Goal: Task Accomplishment & Management: Manage account settings

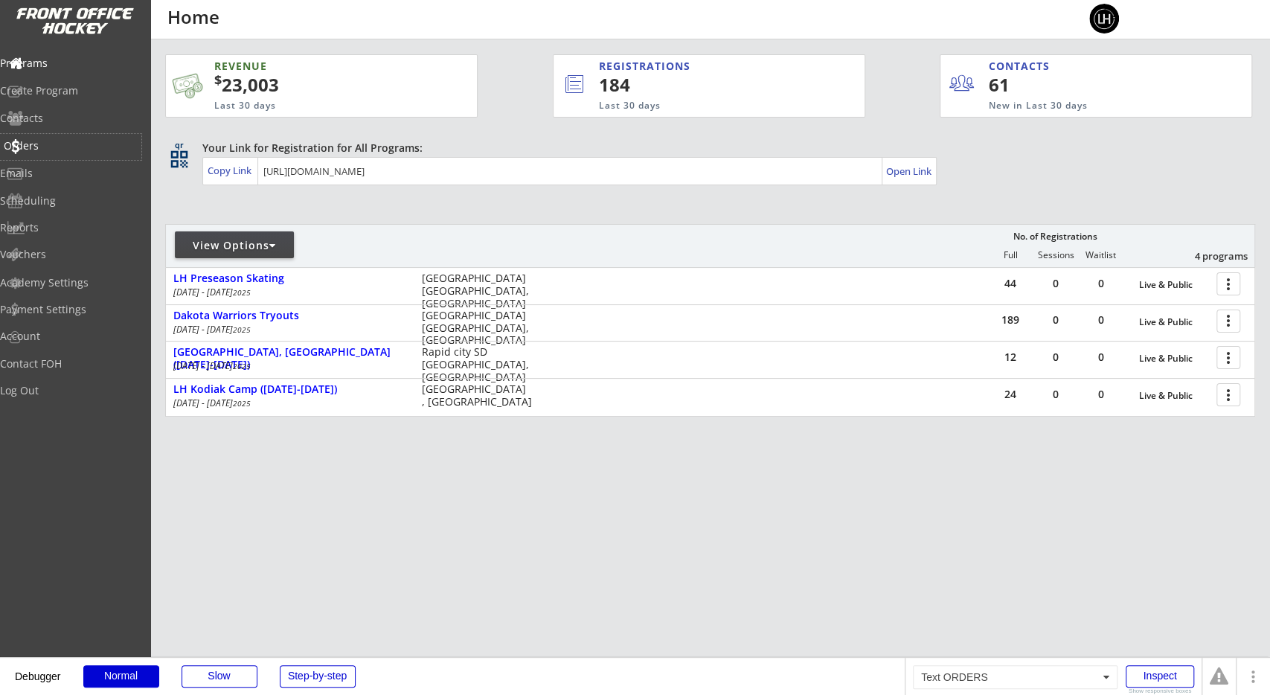
click at [109, 137] on div "Orders" at bounding box center [70, 147] width 141 height 26
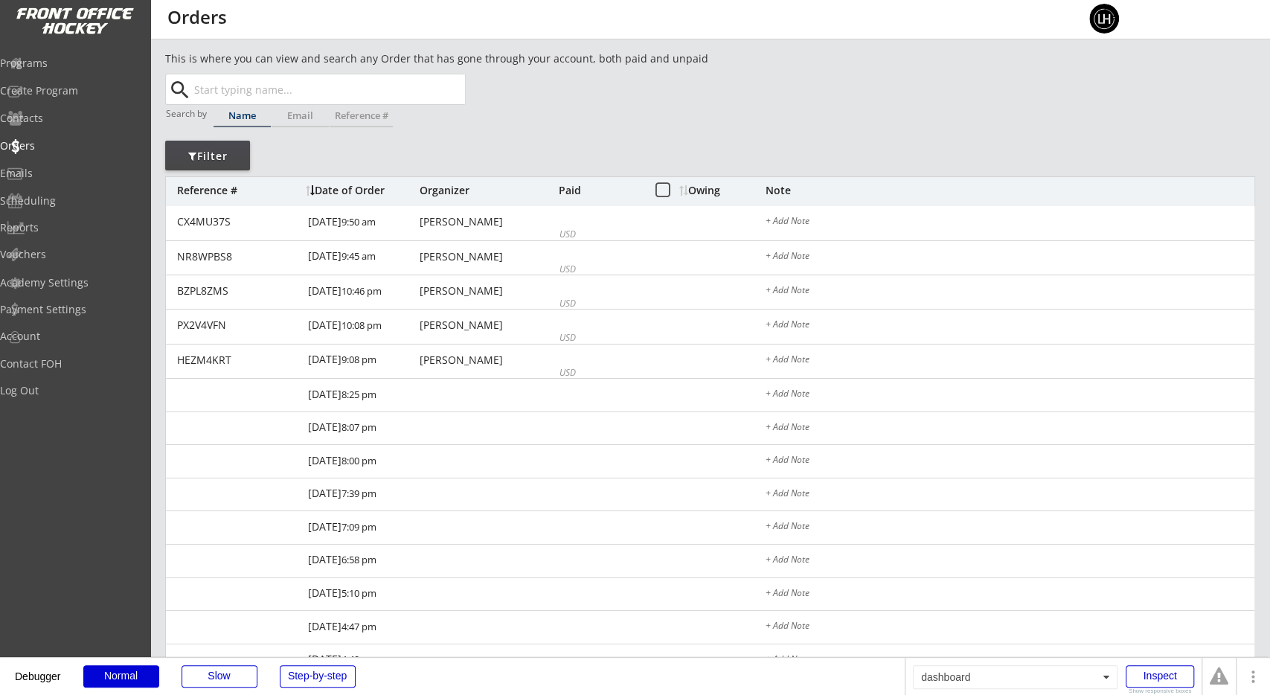
click at [626, 151] on div "This is where you can view and search any Order that has gone through your acco…" at bounding box center [710, 488] width 1090 height 874
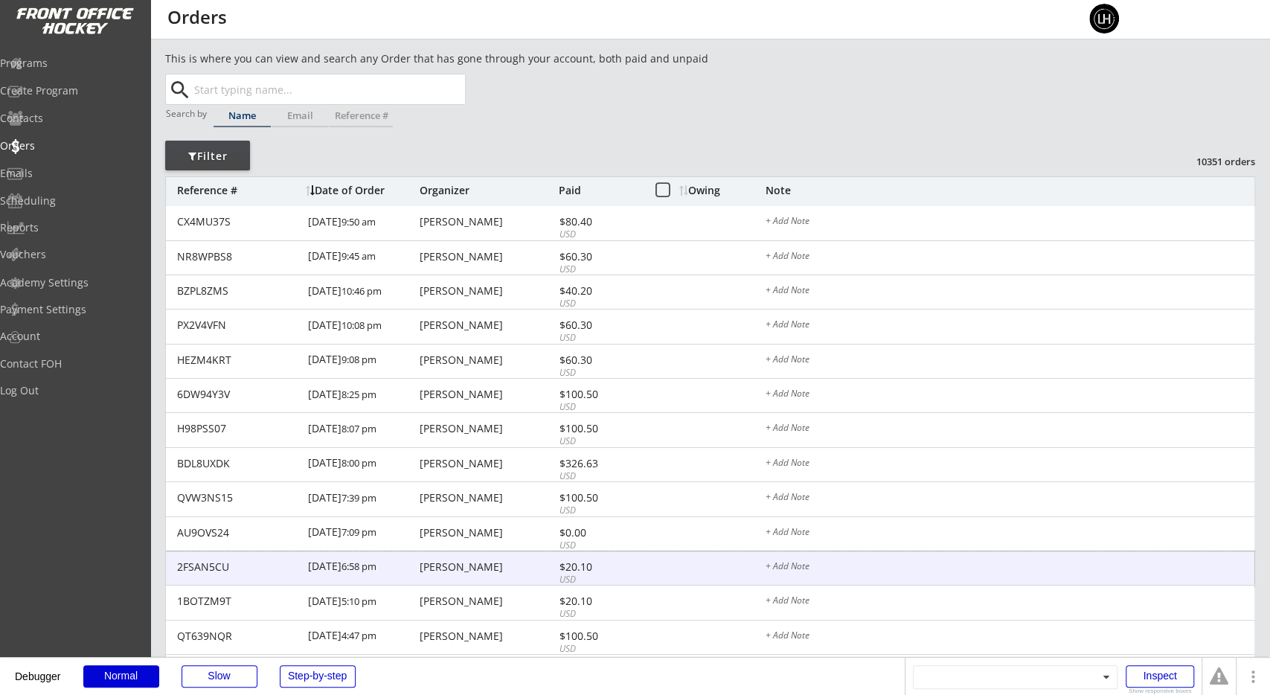
click at [522, 559] on div "2FSAN5CU 8/28/25 6:58 pm Samantha Vondal $20.10 USD + Add Note" at bounding box center [710, 568] width 1089 height 35
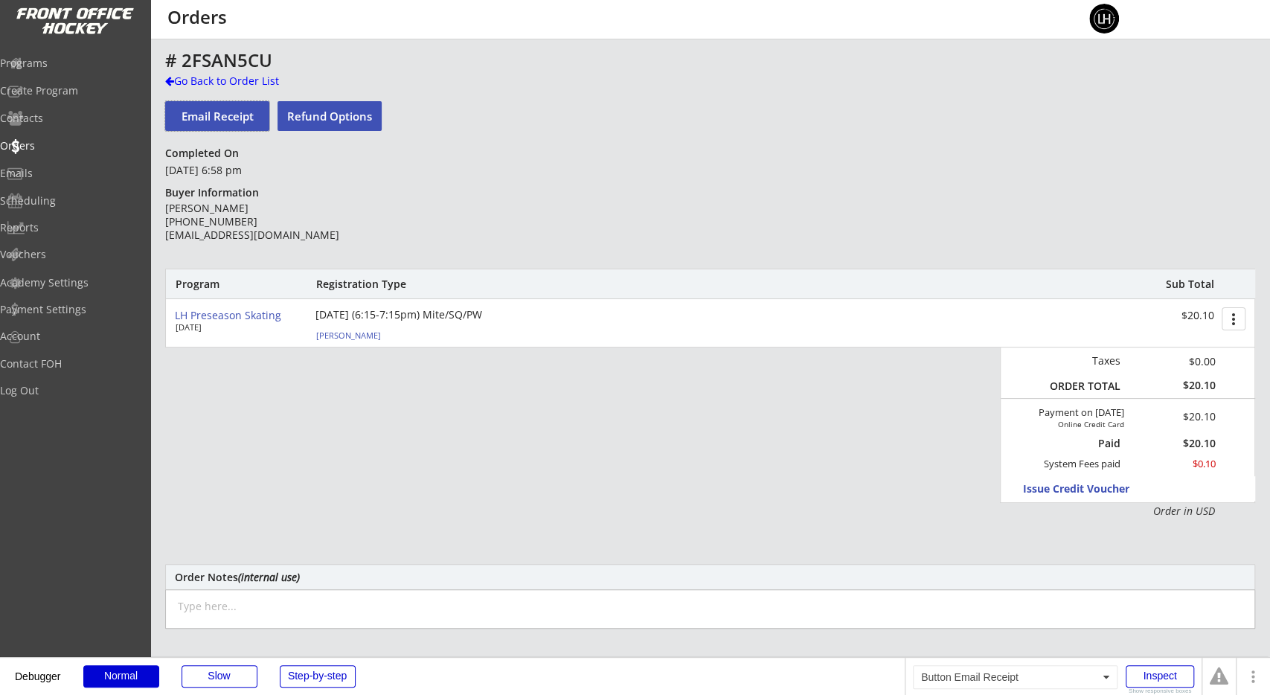
click at [237, 119] on button "Email Receipt" at bounding box center [217, 116] width 104 height 30
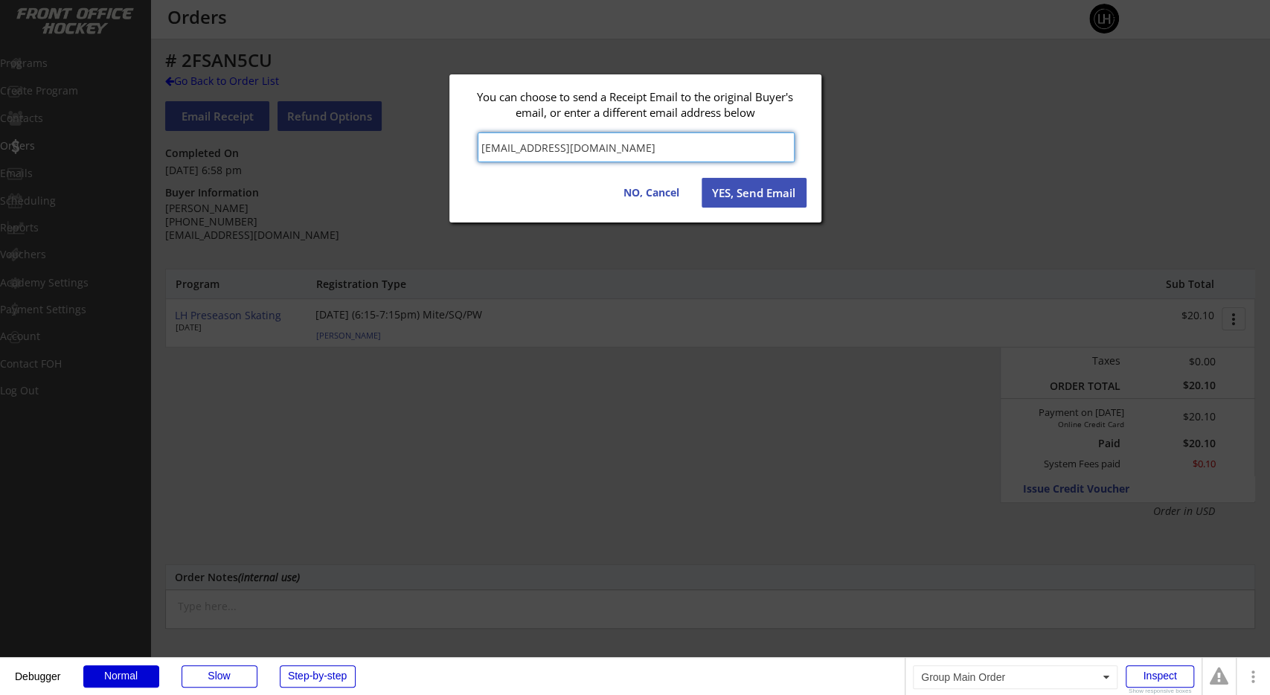
click at [752, 199] on button "YES, Send Email" at bounding box center [754, 193] width 105 height 30
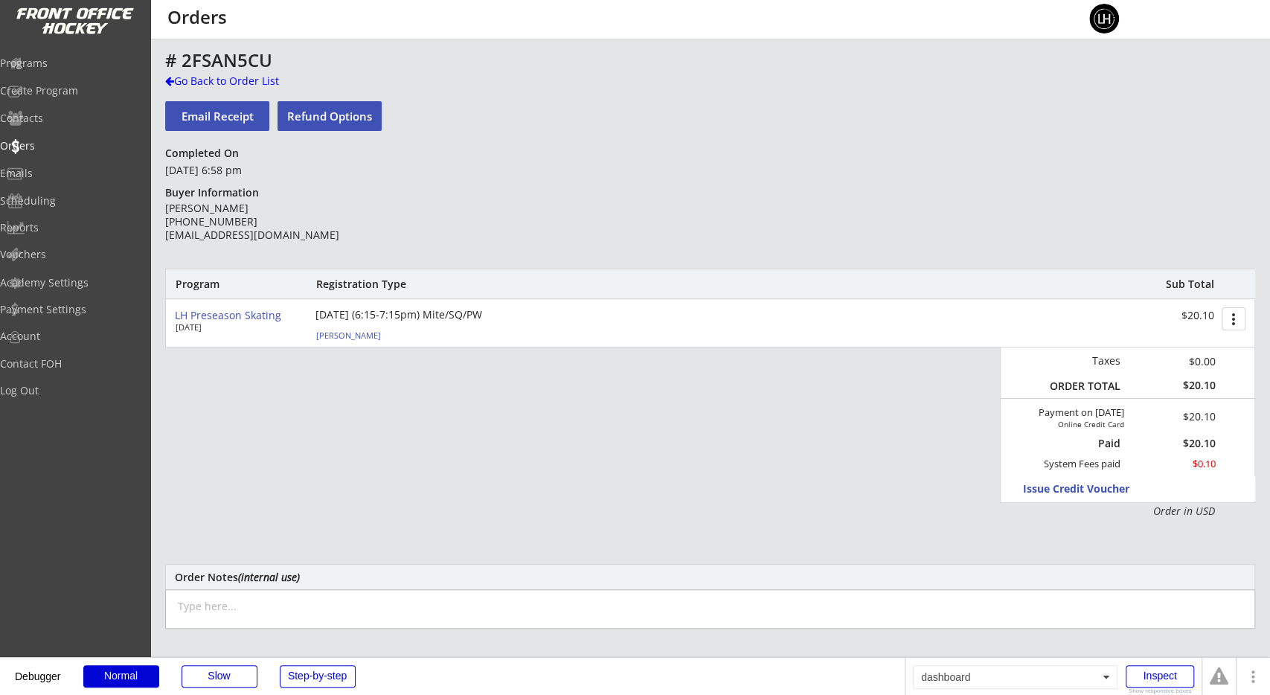
click at [522, 231] on div "# 2FSAN5CU Go Back to Order List Email Receipt Refund Options Completed On Augu…" at bounding box center [710, 486] width 1090 height 870
click at [449, 495] on div "Program Registration Type Sub Total LH Preseason Skating Sep 8, 2025 Tuesday Se…" at bounding box center [710, 394] width 1090 height 250
click at [500, 419] on div "Program Registration Type Sub Total LH Preseason Skating Sep 8, 2025 Tuesday Se…" at bounding box center [710, 394] width 1090 height 250
click at [402, 488] on div "Program Registration Type Sub Total LH Preseason Skating Sep 8, 2025 Tuesday Se…" at bounding box center [710, 394] width 1090 height 250
click at [391, 411] on div "Program Registration Type Sub Total LH Preseason Skating Sep 8, 2025 Tuesday Se…" at bounding box center [710, 394] width 1090 height 250
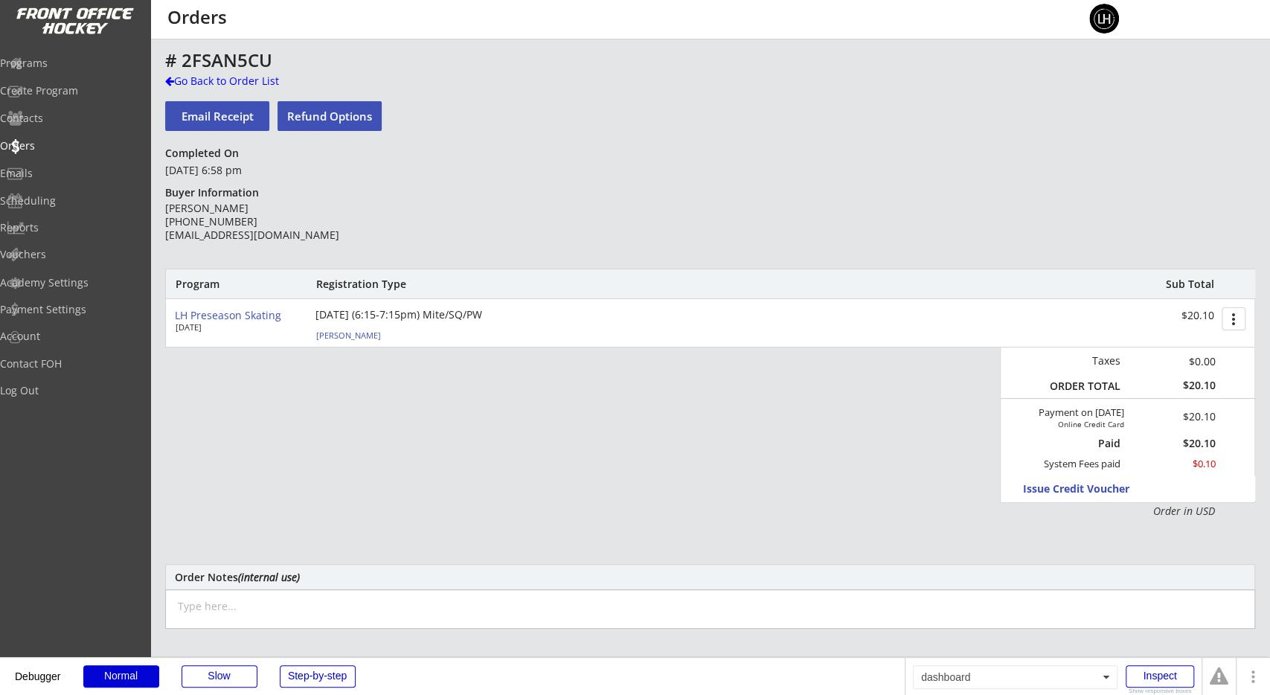
click at [393, 240] on div "# 2FSAN5CU Go Back to Order List Email Receipt Refund Options Completed On Augu…" at bounding box center [710, 486] width 1090 height 870
click at [468, 240] on div "# 2FSAN5CU Go Back to Order List Email Receipt Refund Options Completed On Augu…" at bounding box center [710, 486] width 1090 height 870
click at [513, 419] on div "Program Registration Type Sub Total LH Preseason Skating Sep 8, 2025 Tuesday Se…" at bounding box center [710, 394] width 1090 height 250
click at [562, 471] on div "Program Registration Type Sub Total LH Preseason Skating Sep 8, 2025 Tuesday Se…" at bounding box center [710, 394] width 1090 height 250
click at [210, 275] on div "Program Registration Type Sub Total" at bounding box center [710, 284] width 1089 height 30
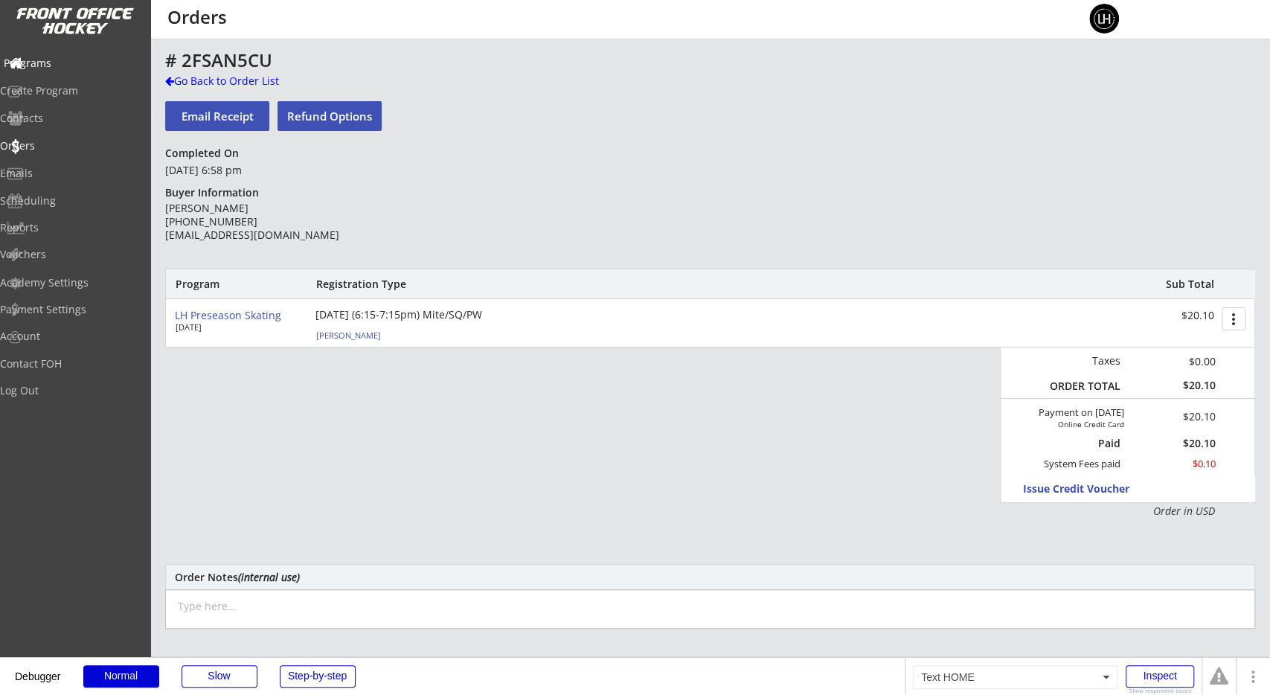
click at [82, 53] on div "Programs" at bounding box center [70, 64] width 141 height 26
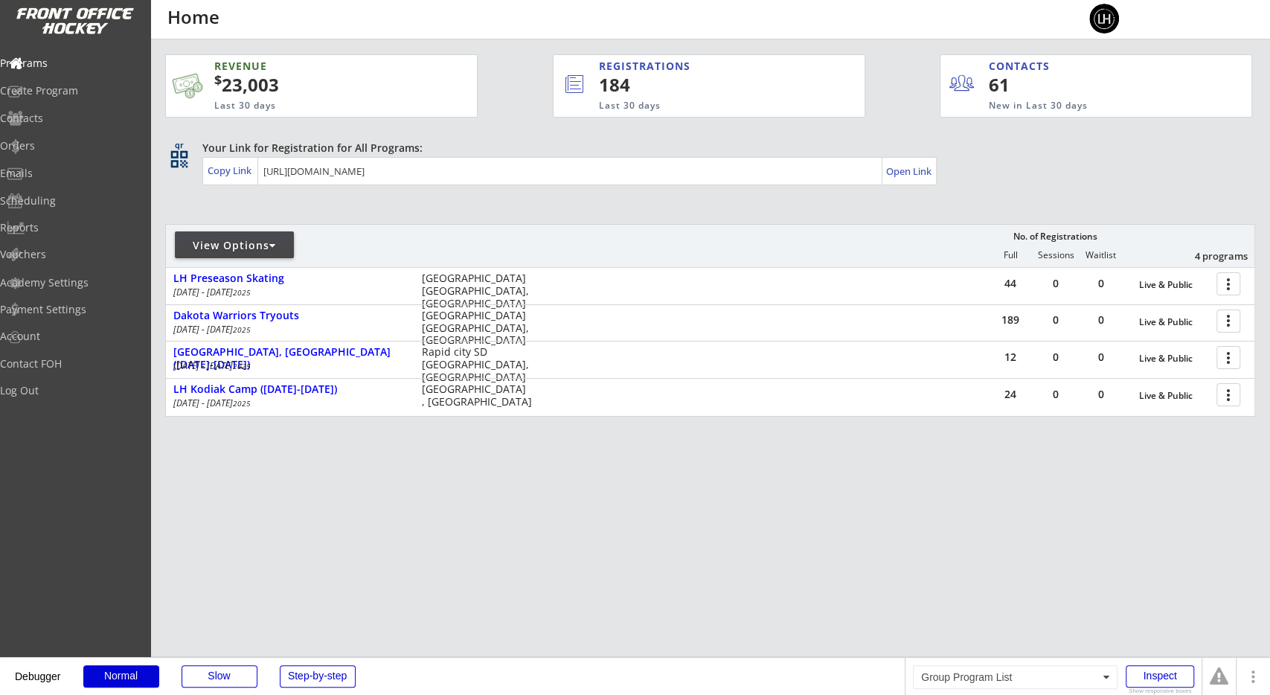
click at [519, 93] on div "REVENUE $ 23,003 Last 30 days REGISTRATIONS 184 Last 30 days CONTACTS 61 New in…" at bounding box center [708, 79] width 1087 height 80
click at [352, 461] on div "REVENUE $ 23,003 Last 30 days REGISTRATIONS 184 Last 30 days CONTACTS 61 New in…" at bounding box center [710, 305] width 1090 height 533
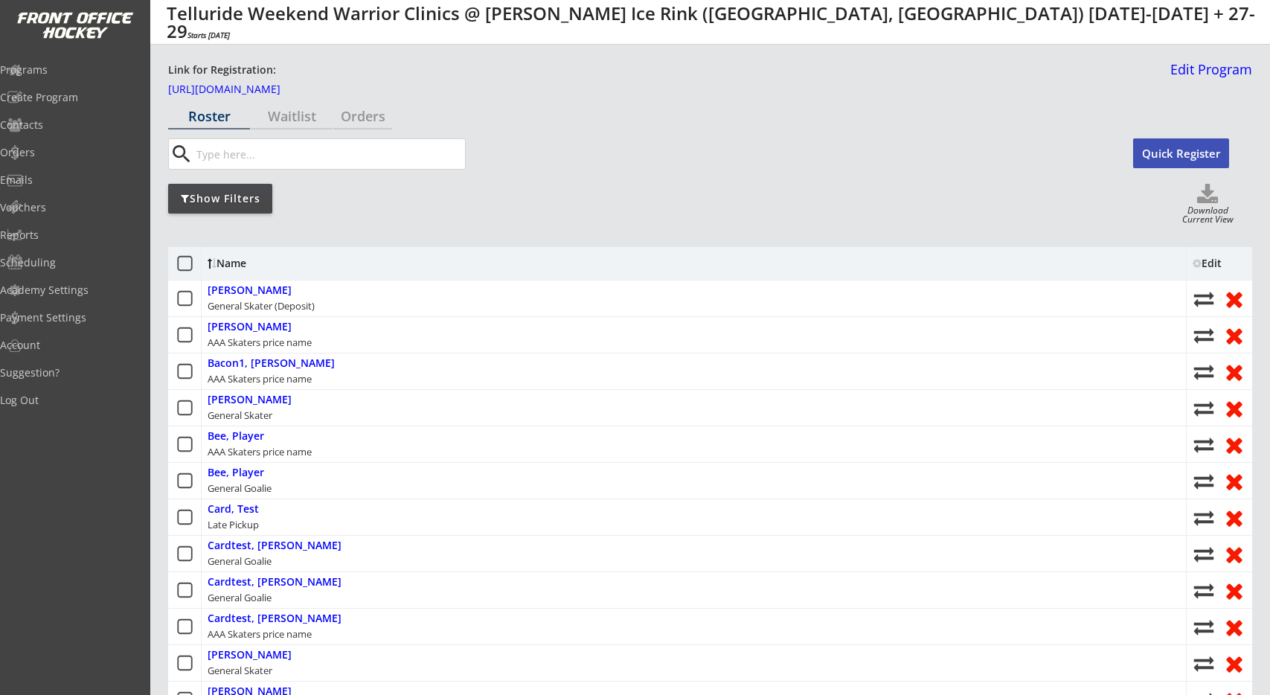
click at [446, 220] on div "Show Filters Download Current View" at bounding box center [710, 205] width 1084 height 42
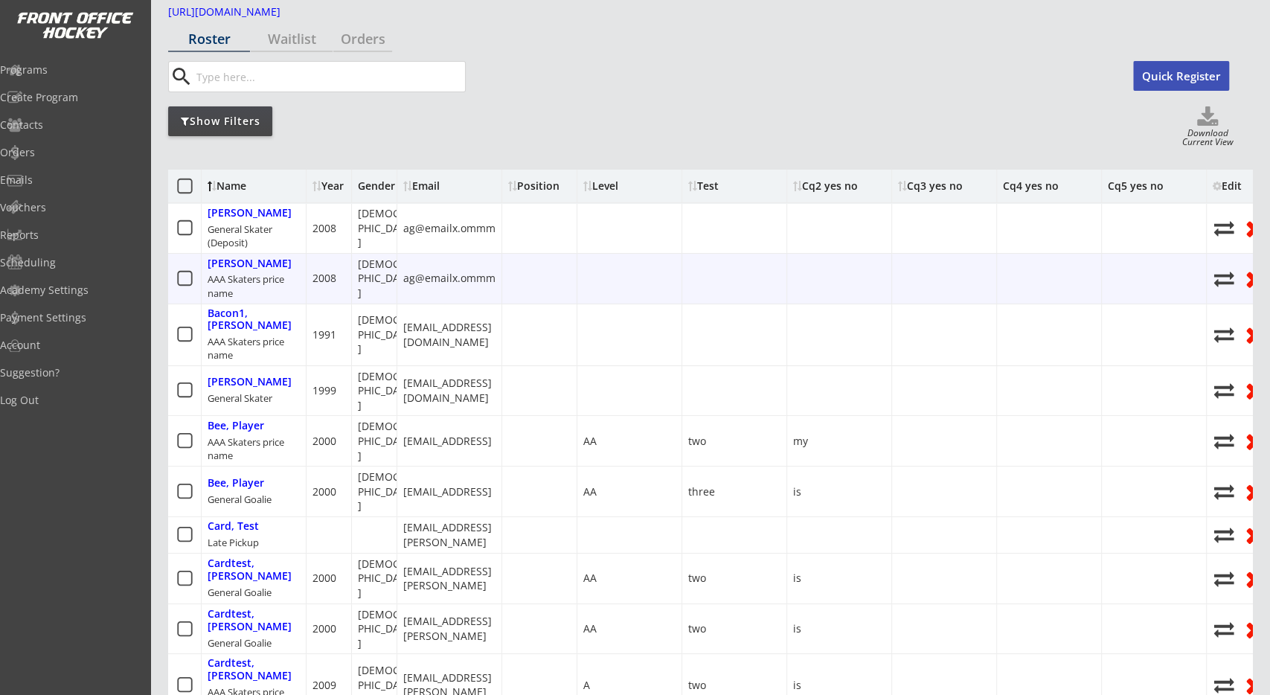
scroll to position [0, 20]
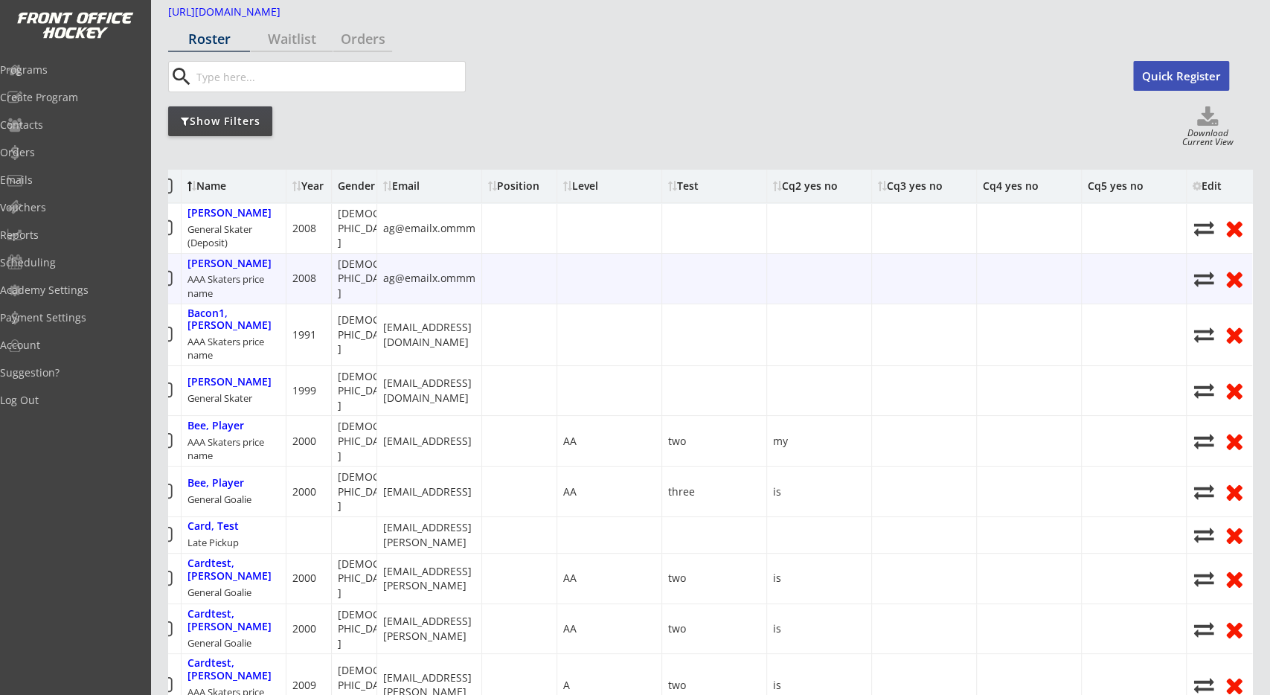
drag, startPoint x: 850, startPoint y: 271, endPoint x: 974, endPoint y: 275, distance: 124.3
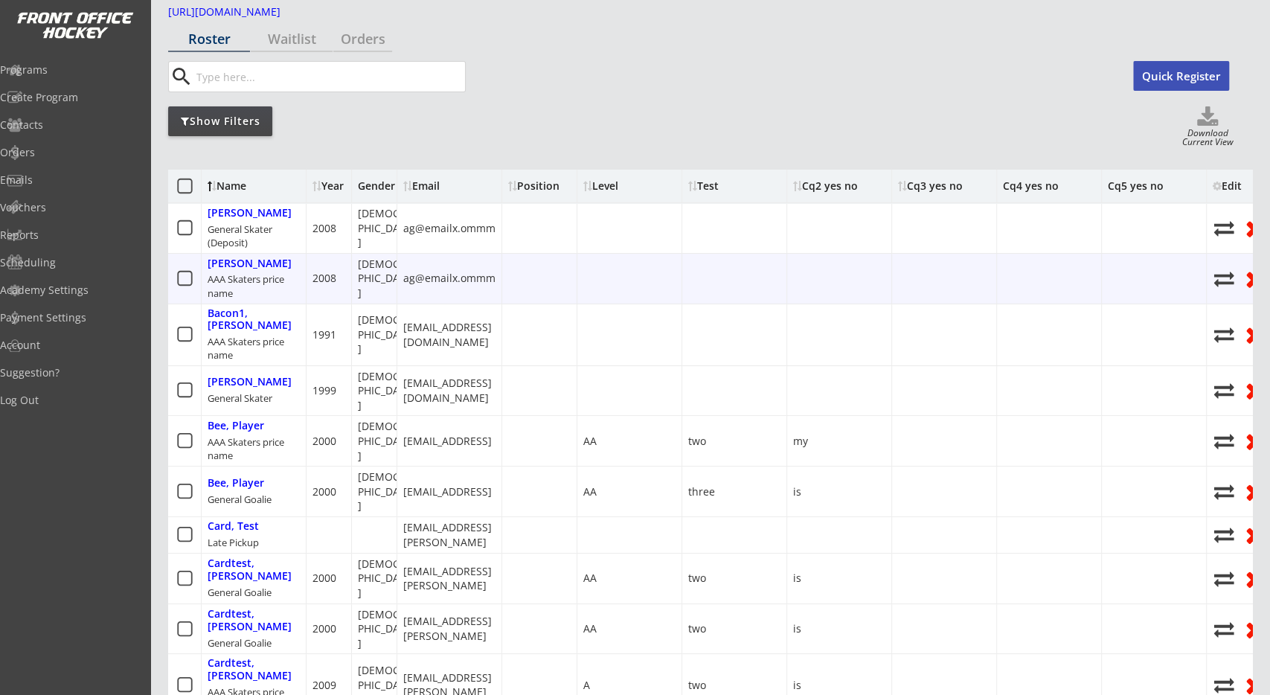
drag, startPoint x: 910, startPoint y: 276, endPoint x: 659, endPoint y: 275, distance: 251.5
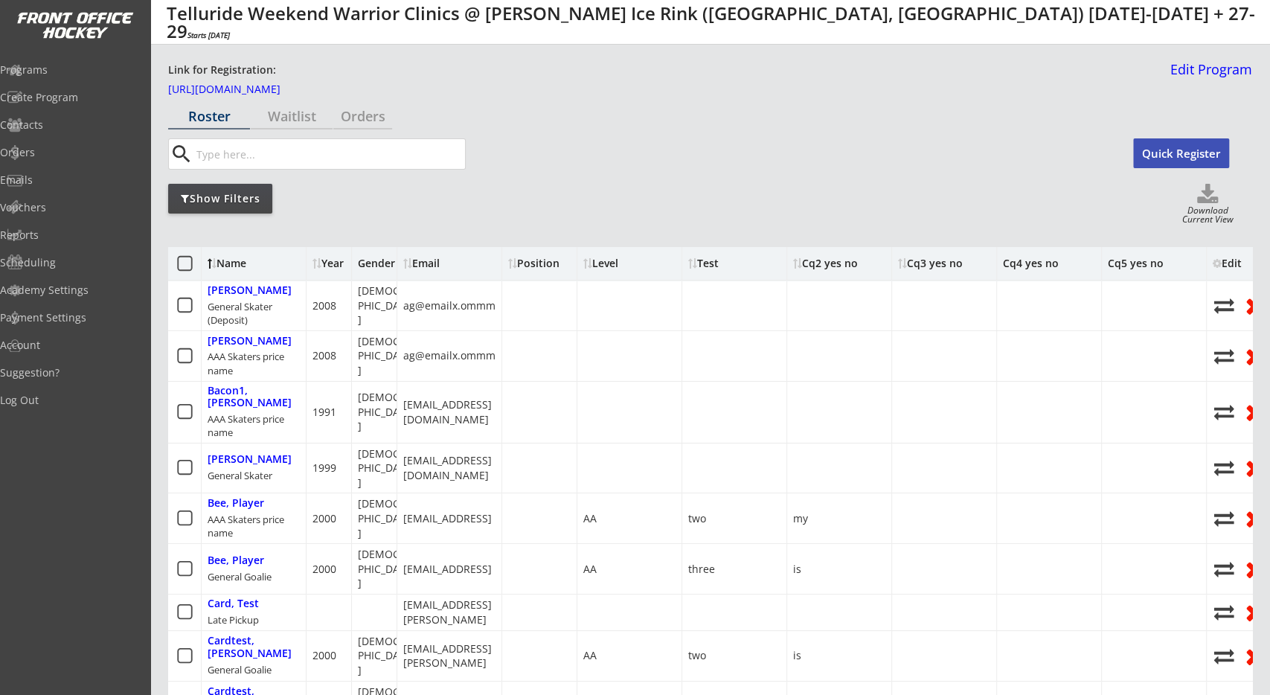
click at [642, 199] on div "Show Filters Download Current View" at bounding box center [710, 205] width 1084 height 42
click at [295, 126] on div "Waitlist" at bounding box center [292, 116] width 82 height 26
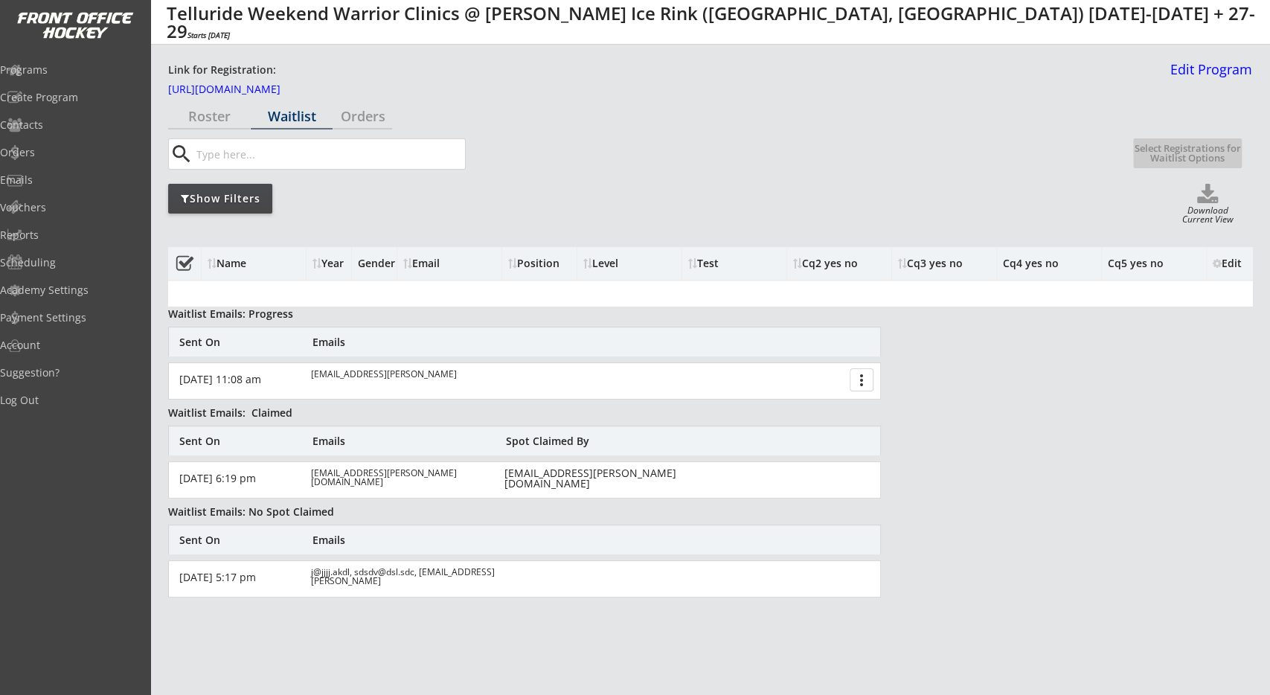
click at [327, 176] on div "Roster Waitlist Orders search Quick Register Select Registrations for Waitlist …" at bounding box center [710, 545] width 1084 height 885
click at [364, 118] on div "Orders" at bounding box center [362, 115] width 59 height 13
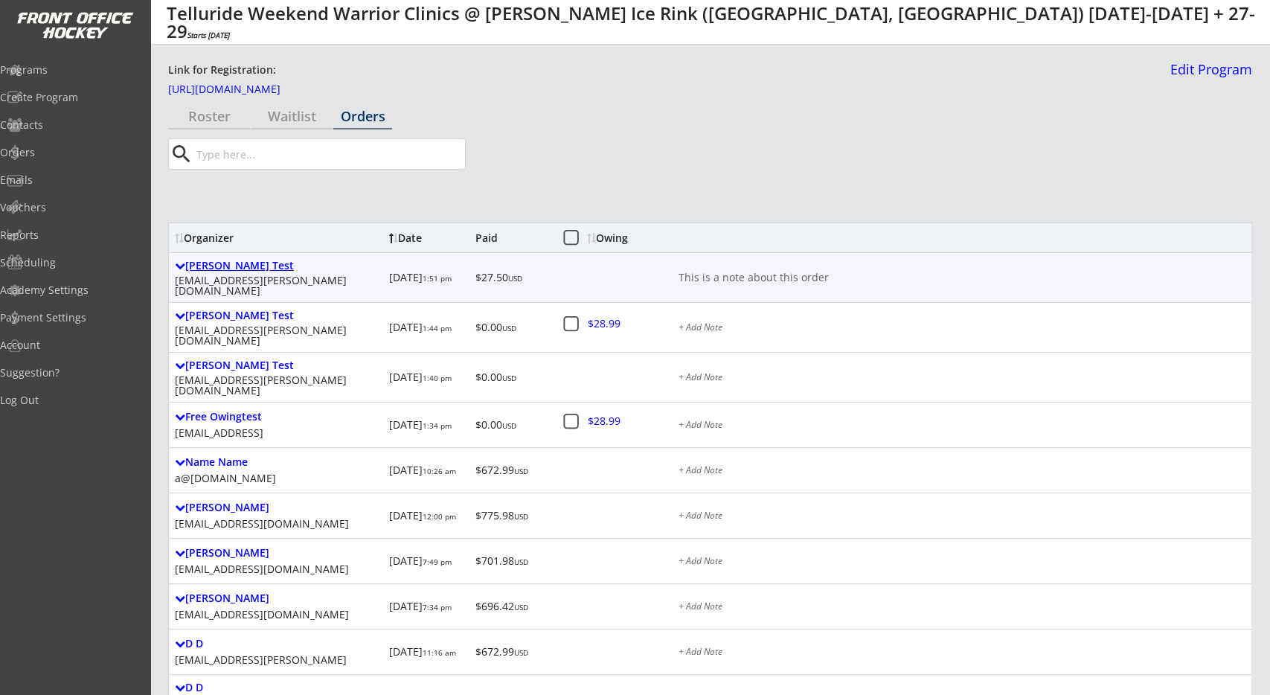
click at [273, 266] on div "John Etransfer Test" at bounding box center [279, 266] width 208 height 13
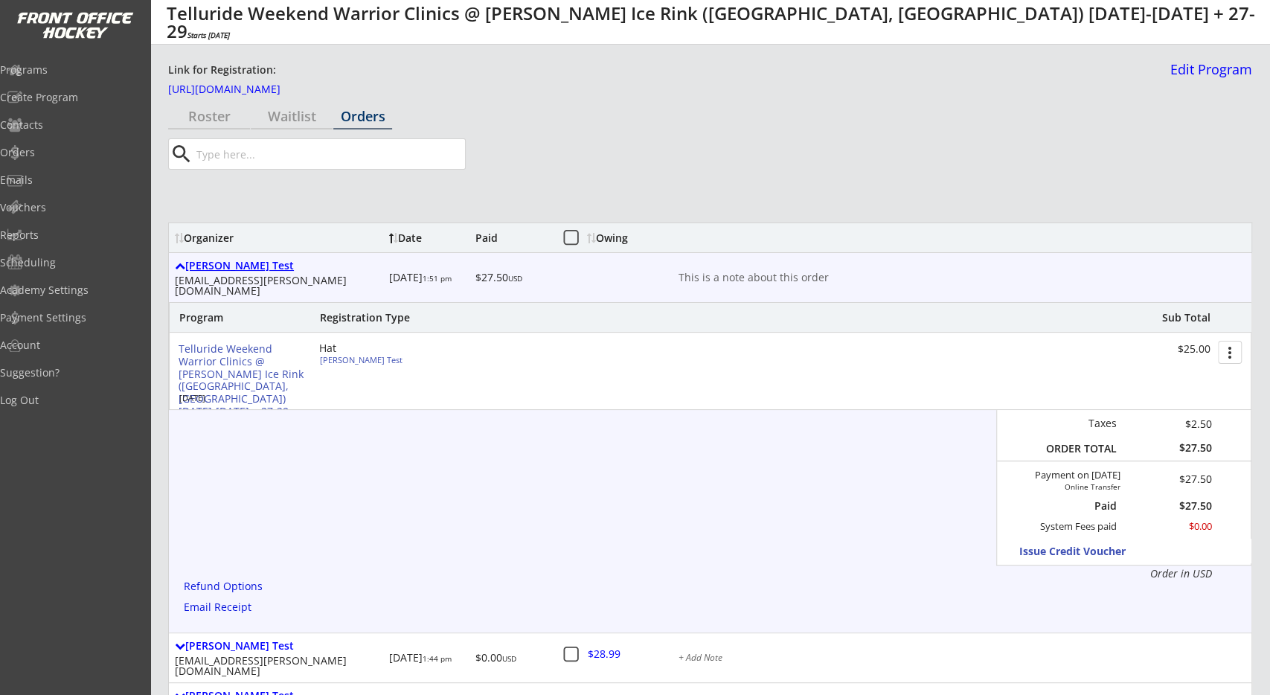
click at [273, 266] on div "John Etransfer Test" at bounding box center [279, 266] width 208 height 13
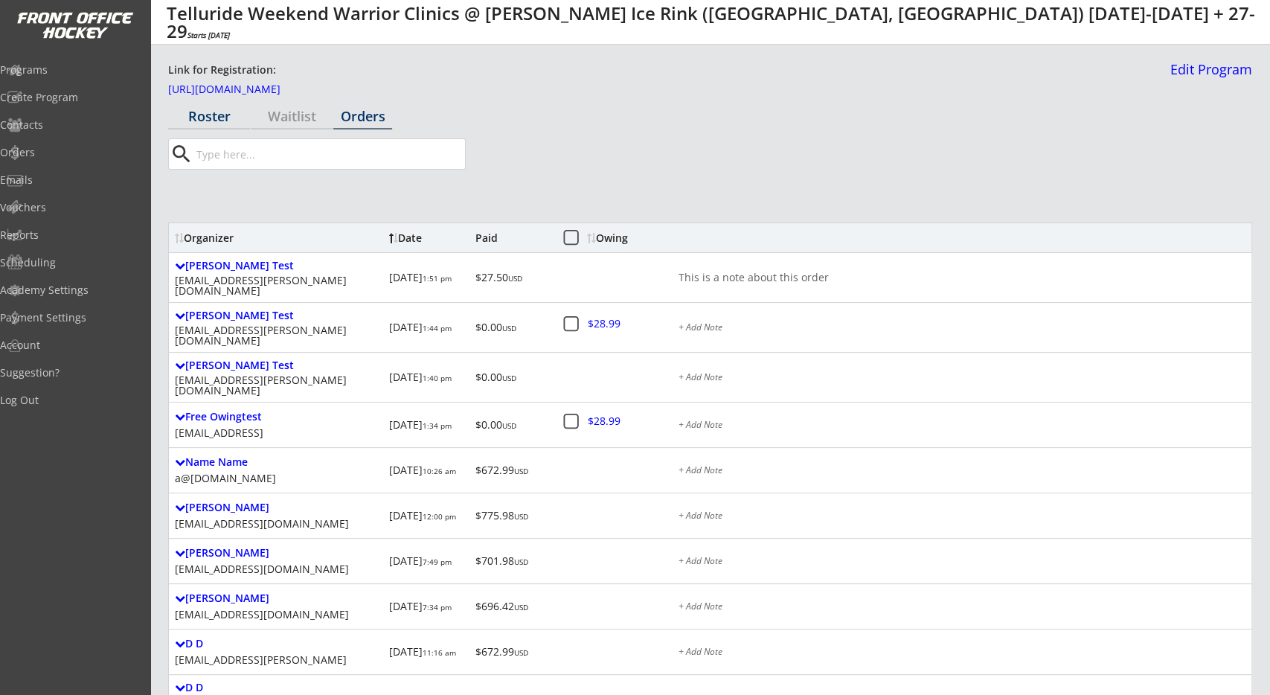
click at [213, 112] on div "Roster" at bounding box center [209, 115] width 82 height 13
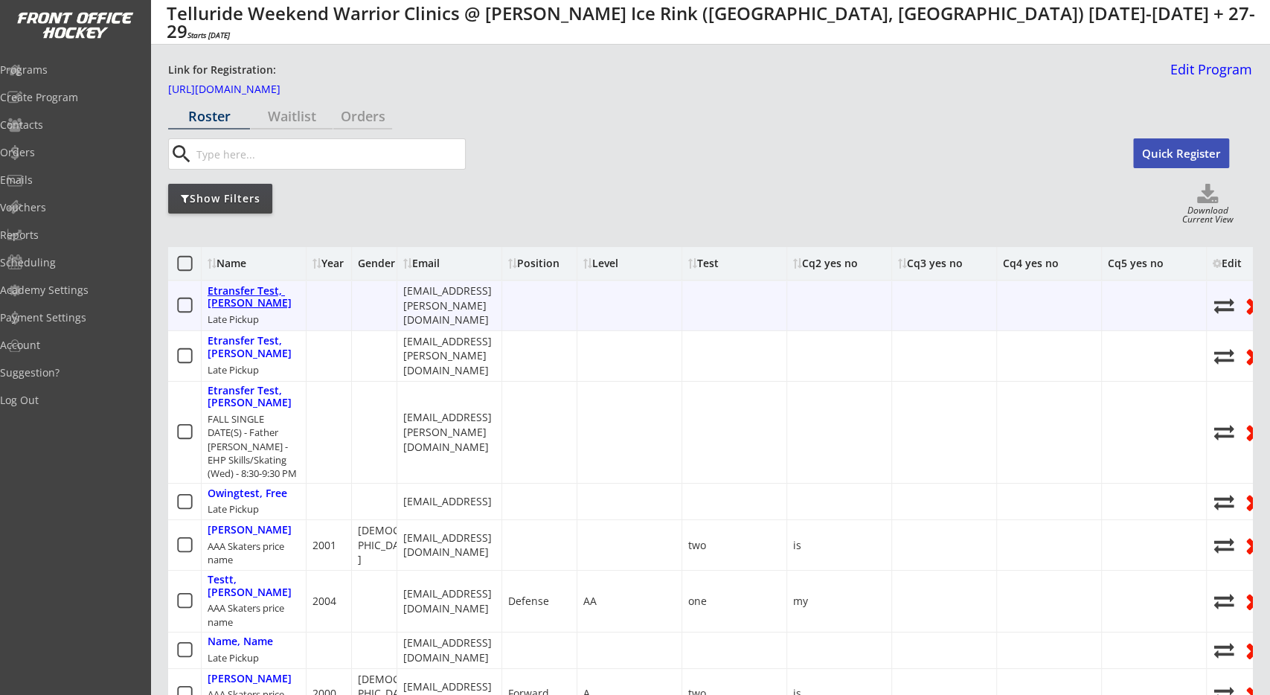
click at [225, 293] on div "Etransfer Test, [PERSON_NAME]" at bounding box center [254, 297] width 92 height 25
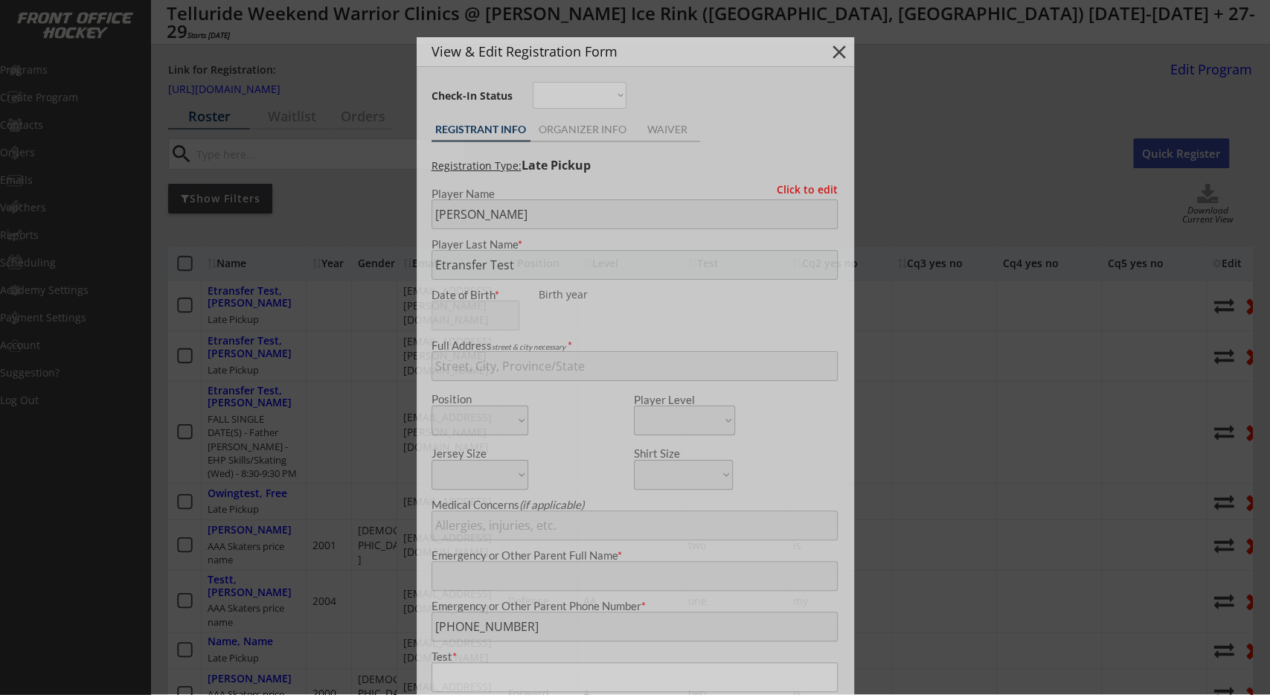
select select ""PLACEHOLDER_1427118222253""
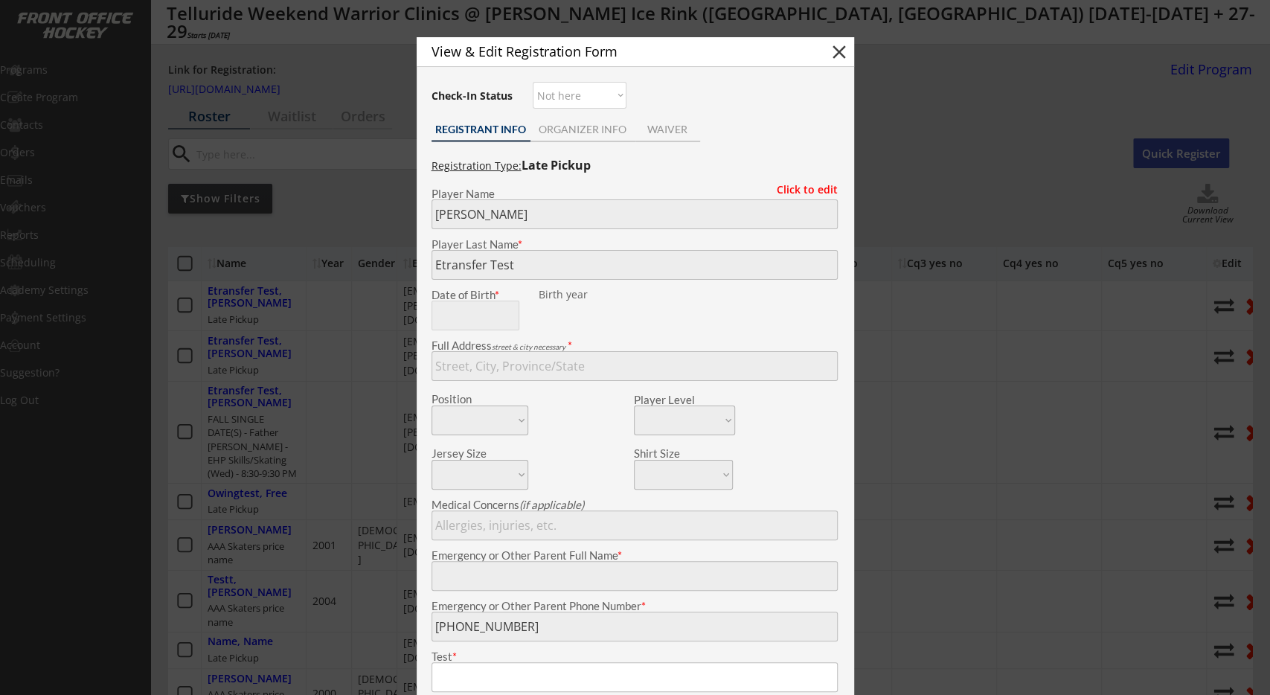
click option "Not here" at bounding box center [0, 0] width 0 height 0
click at [839, 48] on button "close" at bounding box center [839, 52] width 22 height 22
select select ""PLACEHOLDER_1427118222253""
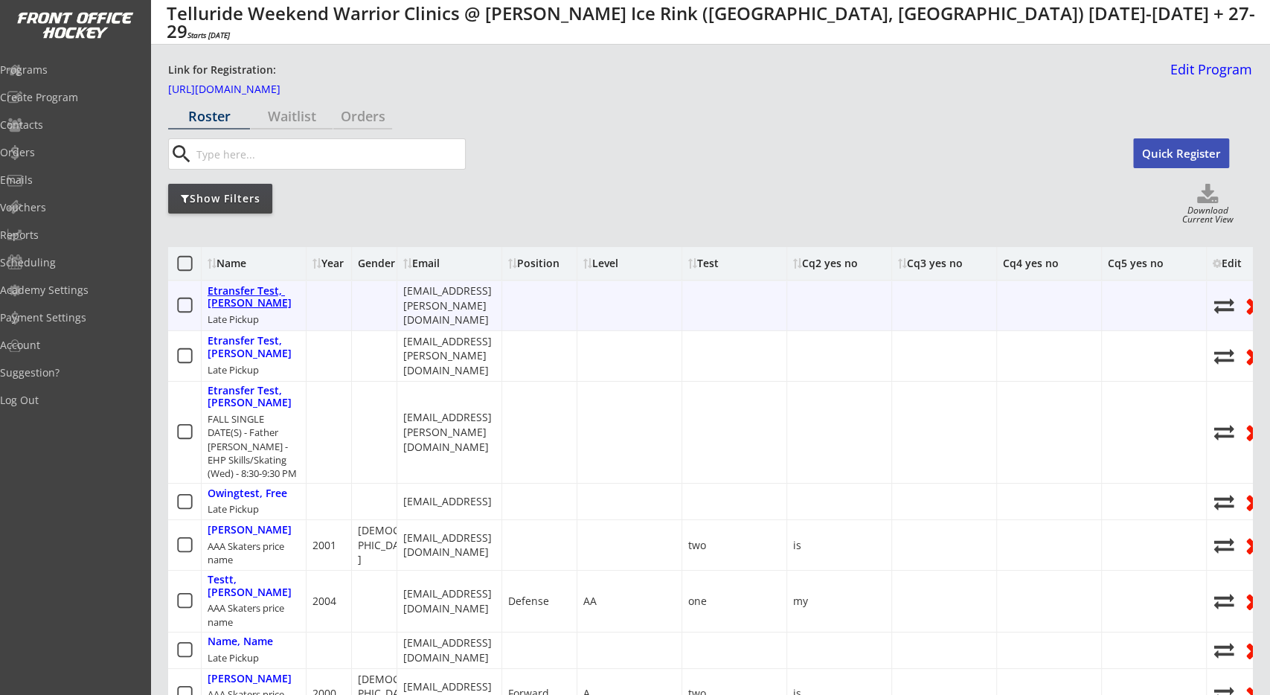
click at [266, 293] on div "Etransfer Test, [PERSON_NAME]" at bounding box center [254, 297] width 92 height 25
select select ""Not here""
type input "John"
type input "Etransfer Test"
type input "(626) 262-6262"
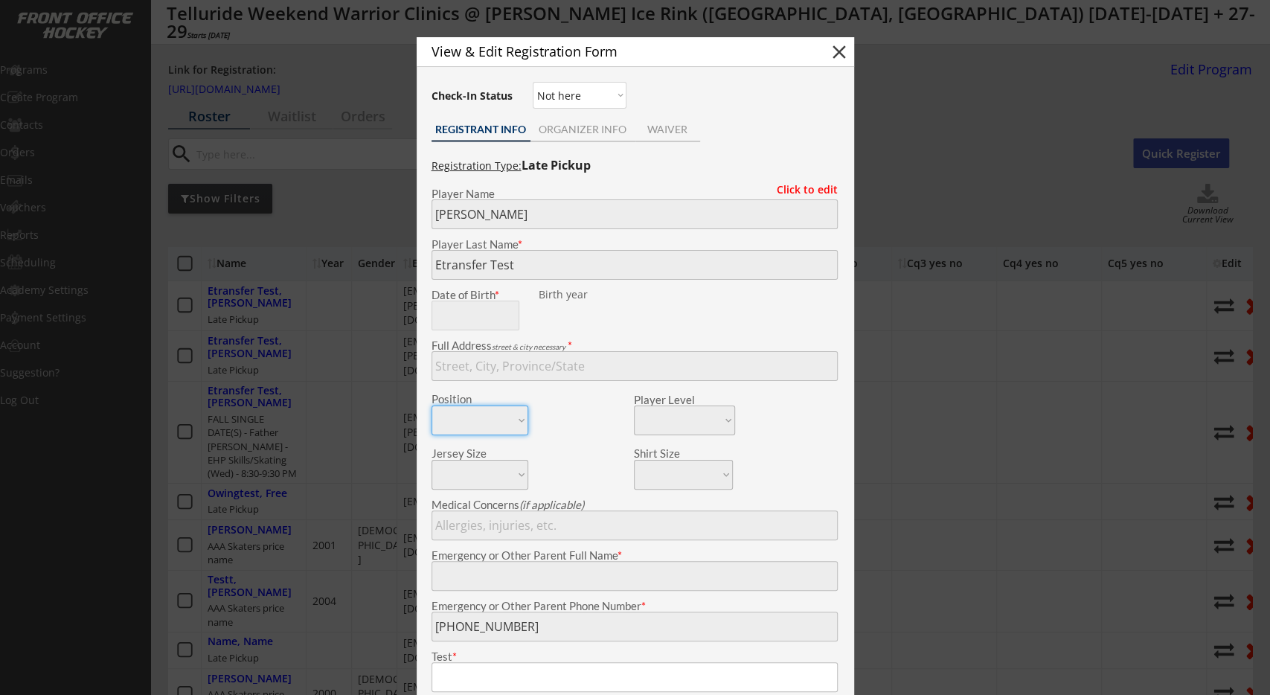
click at [839, 53] on button "close" at bounding box center [839, 52] width 22 height 22
select select ""PLACEHOLDER_1427118222253""
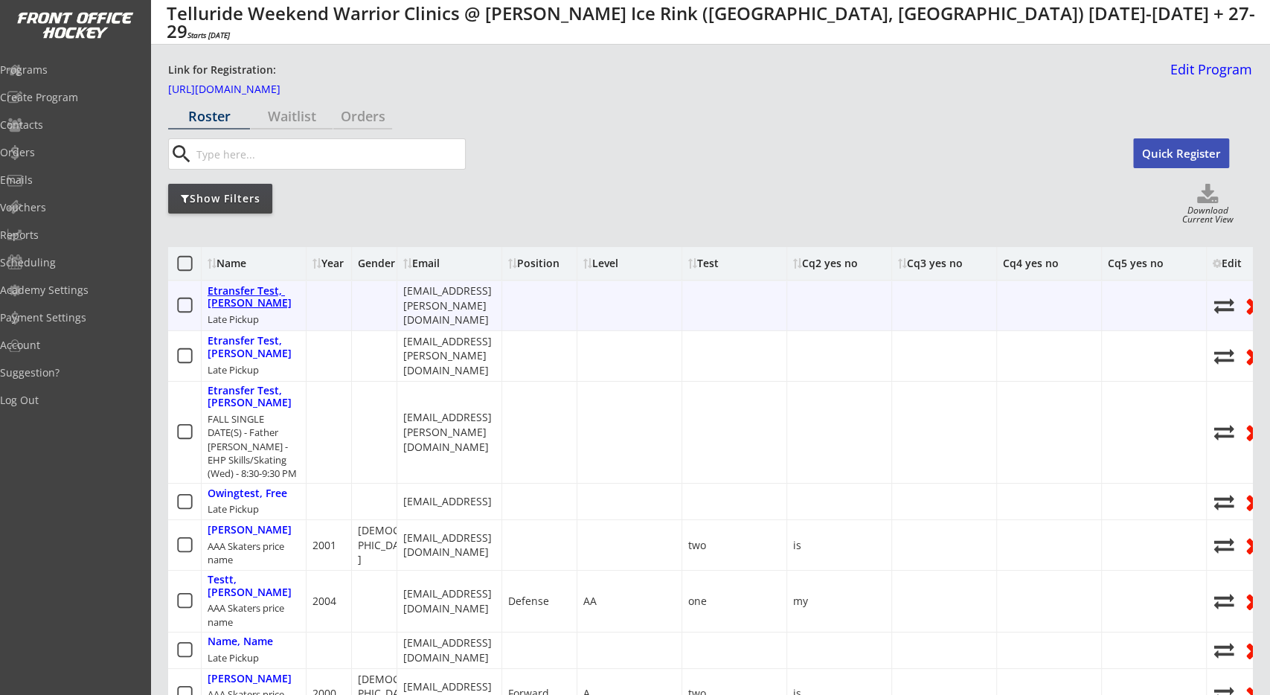
click at [256, 292] on div "Etransfer Test, [PERSON_NAME]" at bounding box center [254, 297] width 92 height 25
select select ""Not here""
type input "John"
type input "Etransfer Test"
type input "(626) 262-6262"
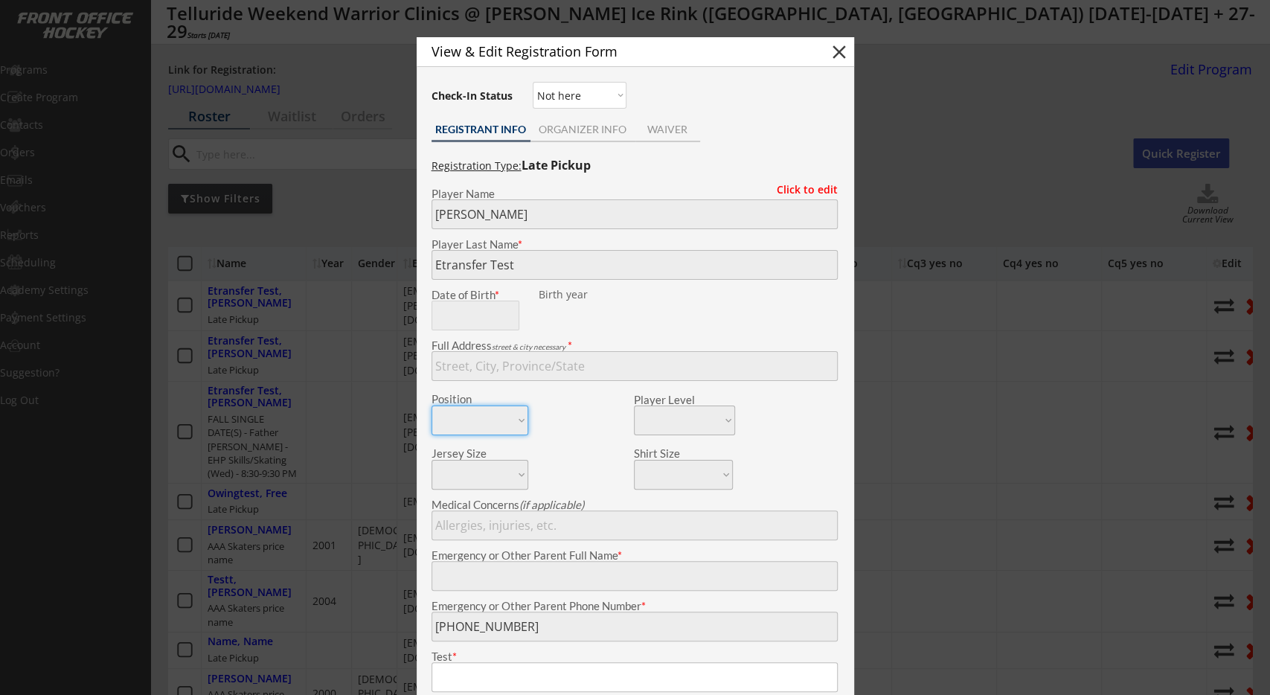
click at [533, 82] on select "Not here Present" at bounding box center [580, 95] width 94 height 27
click option "Present" at bounding box center [0, 0] width 0 height 0
click at [846, 46] on button "close" at bounding box center [839, 52] width 22 height 22
select select ""PLACEHOLDER_1427118222253""
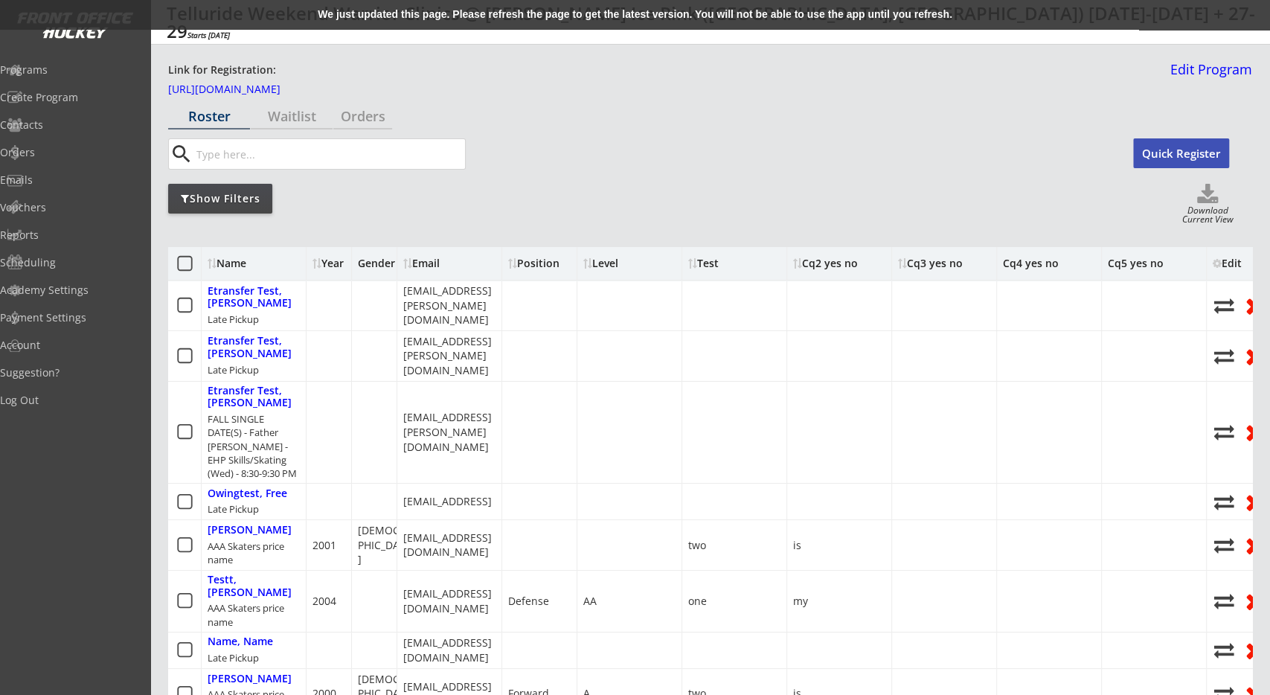
click at [432, 10] on div "We just updated this page. Please refresh the page to get the latest version. Y…" at bounding box center [635, 15] width 1270 height 30
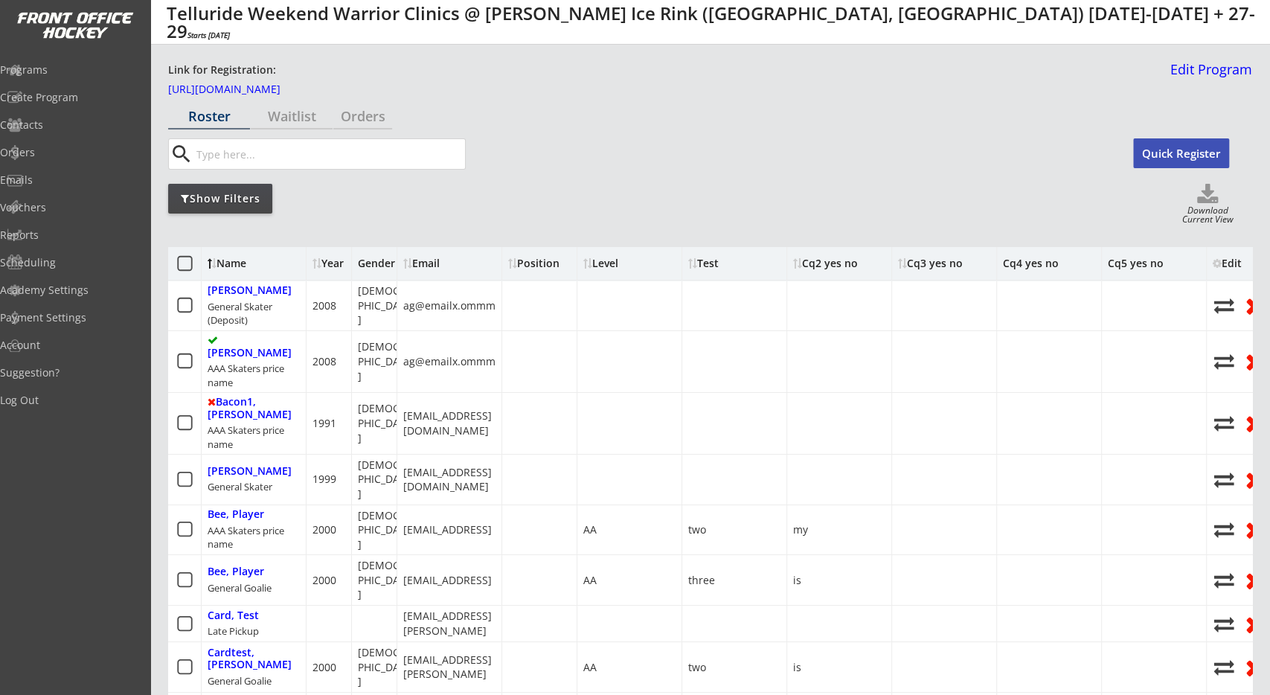
drag, startPoint x: 742, startPoint y: 174, endPoint x: 742, endPoint y: 166, distance: 8.2
click at [742, 173] on div "search Quick Register" at bounding box center [710, 156] width 1084 height 36
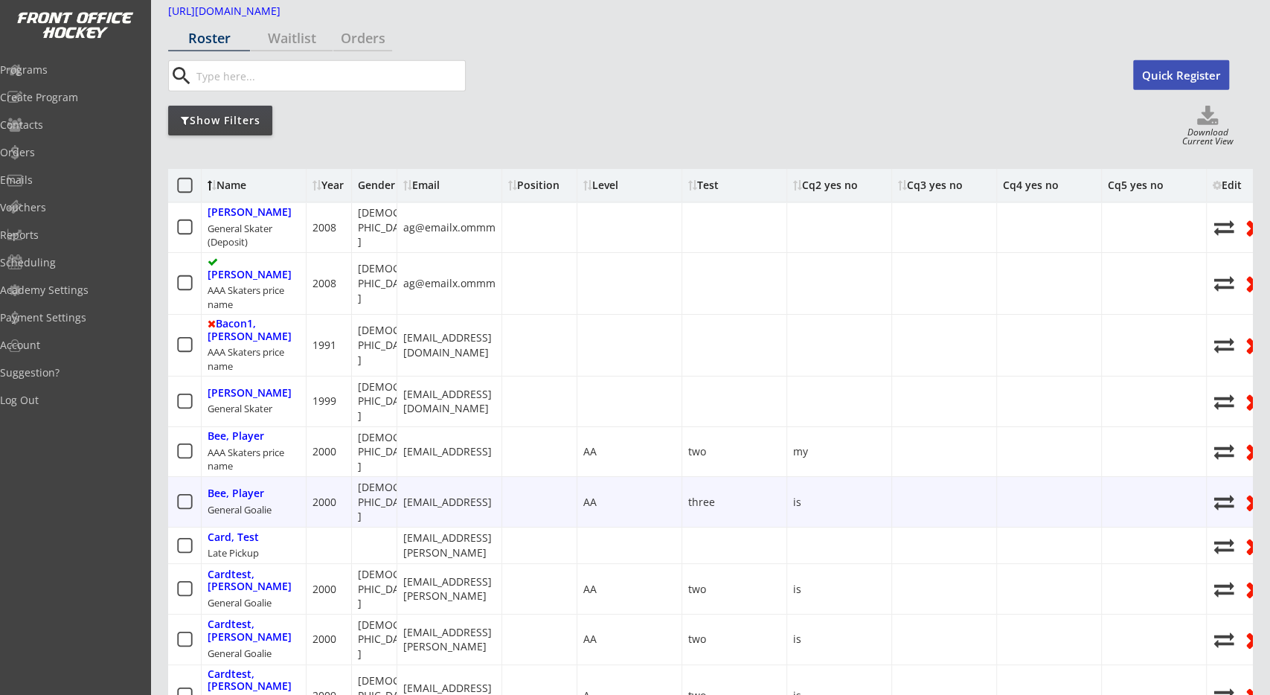
scroll to position [77, 0]
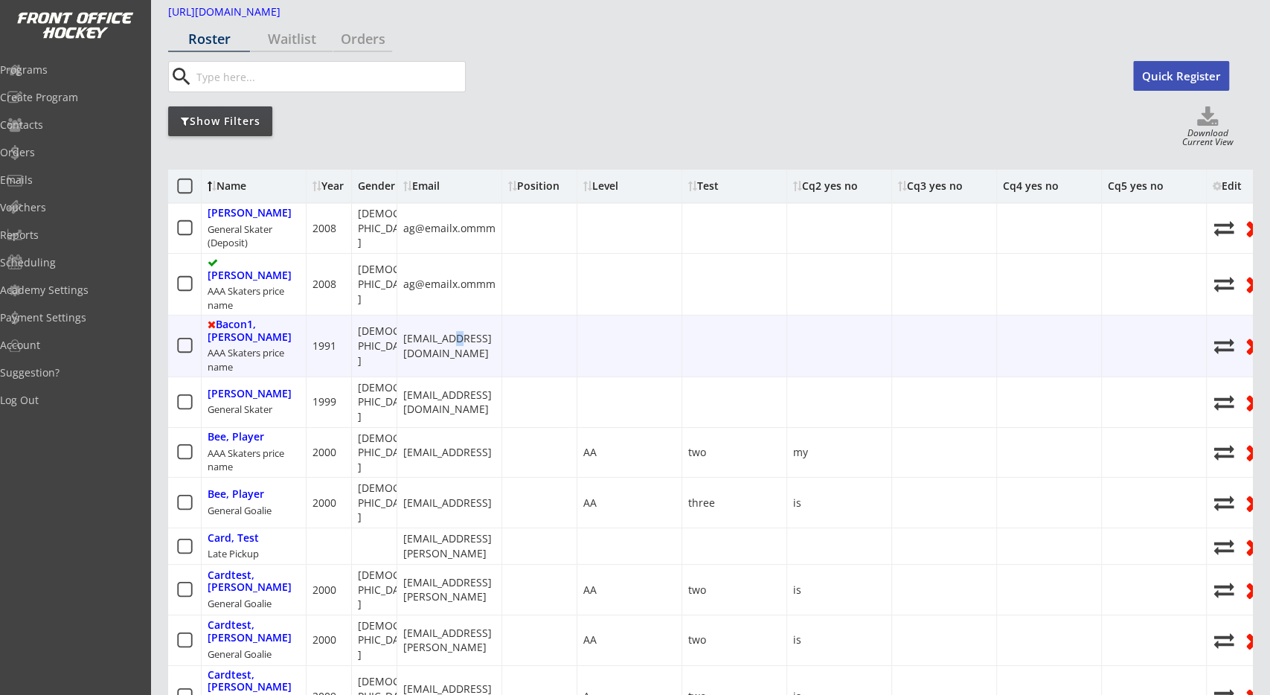
click at [453, 331] on div "[EMAIL_ADDRESS][DOMAIN_NAME]" at bounding box center [449, 345] width 92 height 29
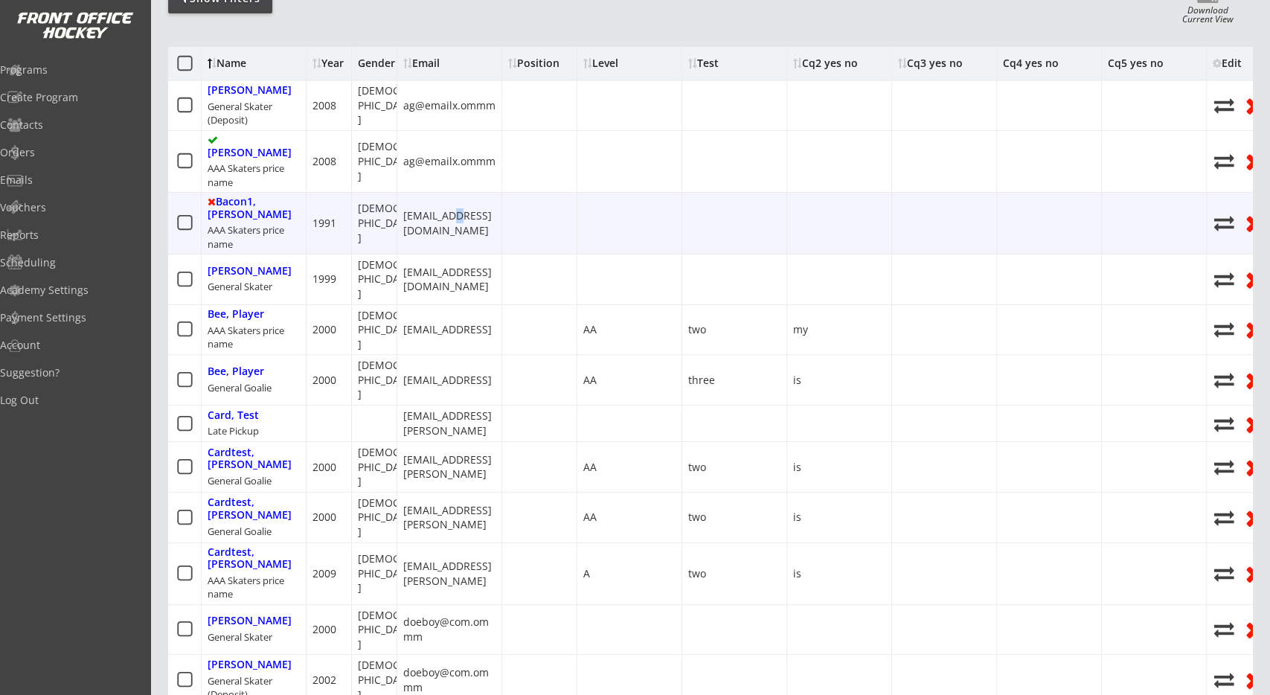
scroll to position [310, 0]
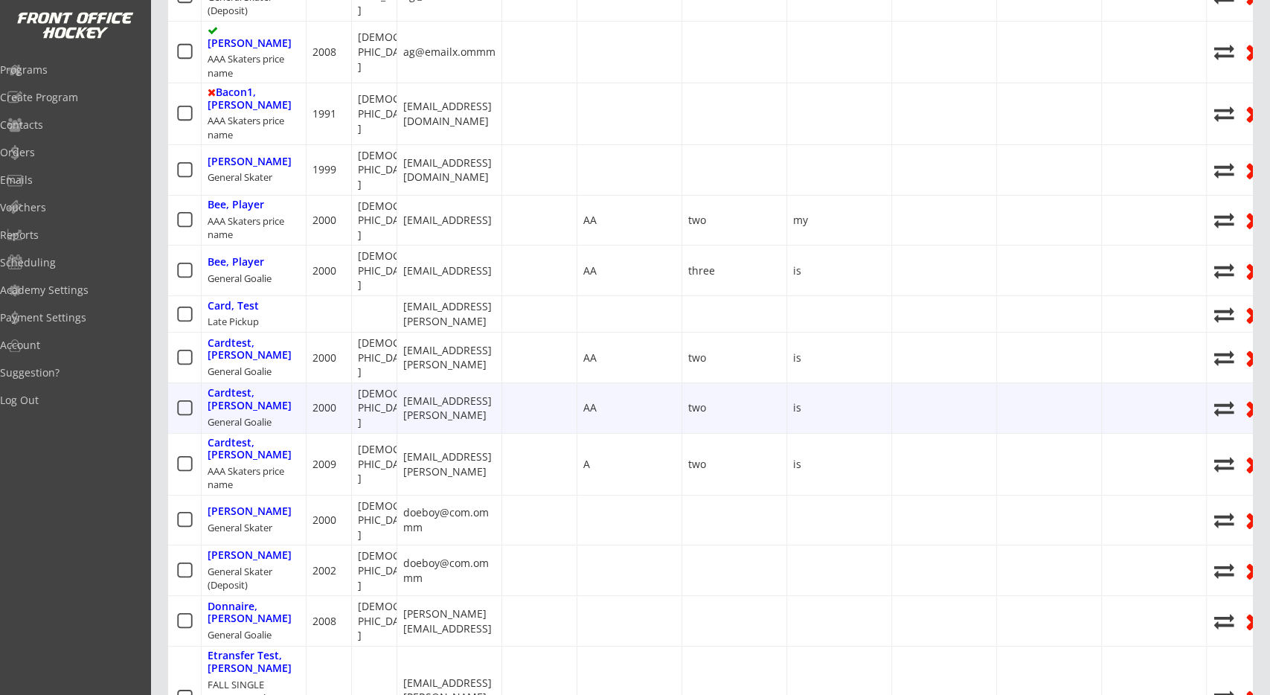
click at [453, 394] on div "[EMAIL_ADDRESS][PERSON_NAME]" at bounding box center [449, 408] width 92 height 29
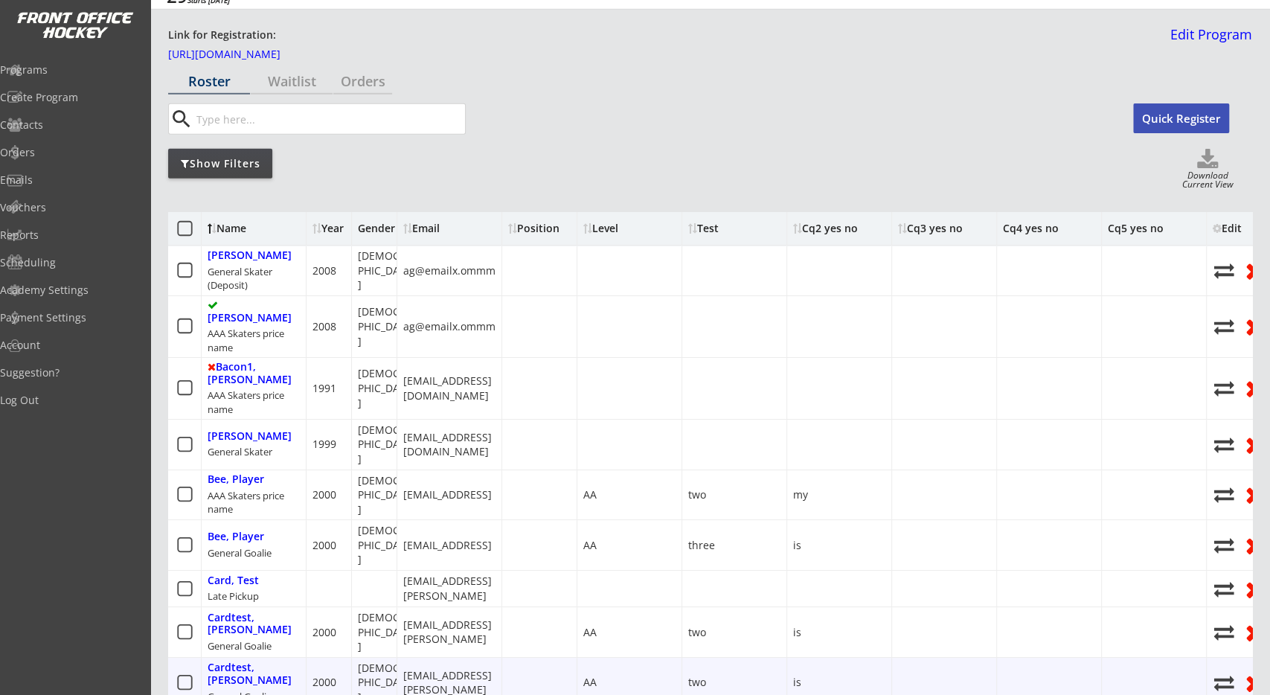
scroll to position [0, 0]
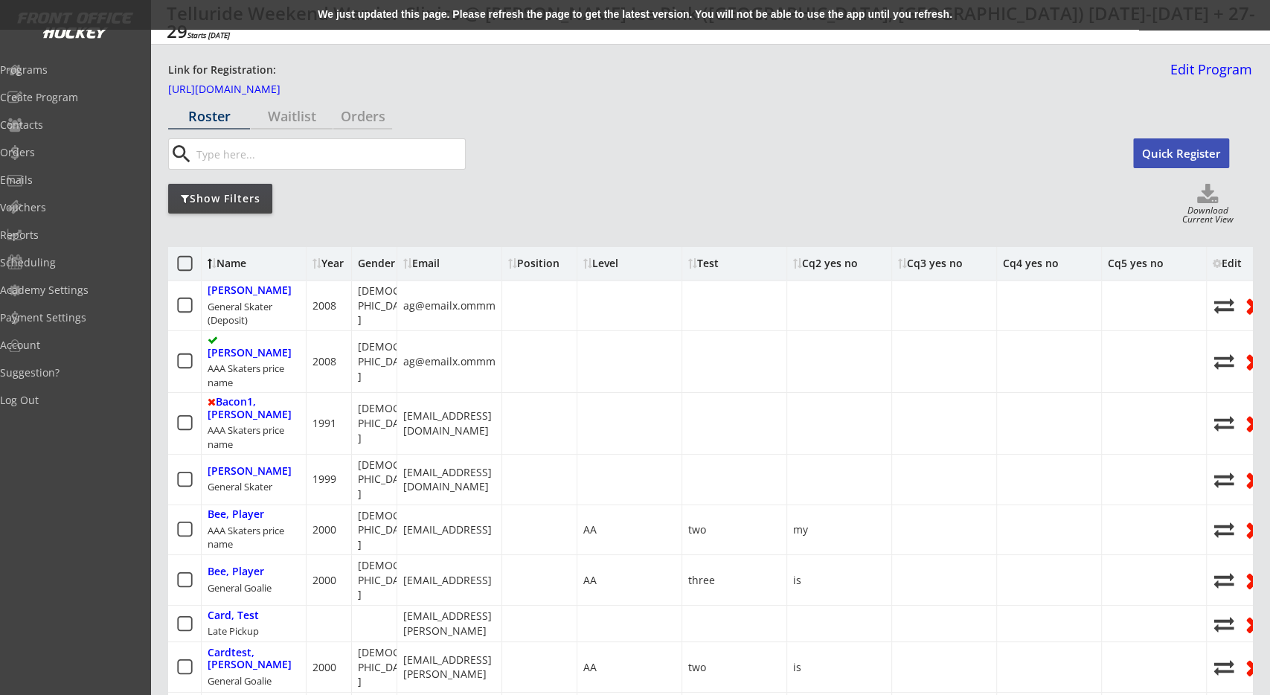
click at [371, 23] on div "We just updated this page. Please refresh the page to get the latest version. Y…" at bounding box center [635, 15] width 1270 height 30
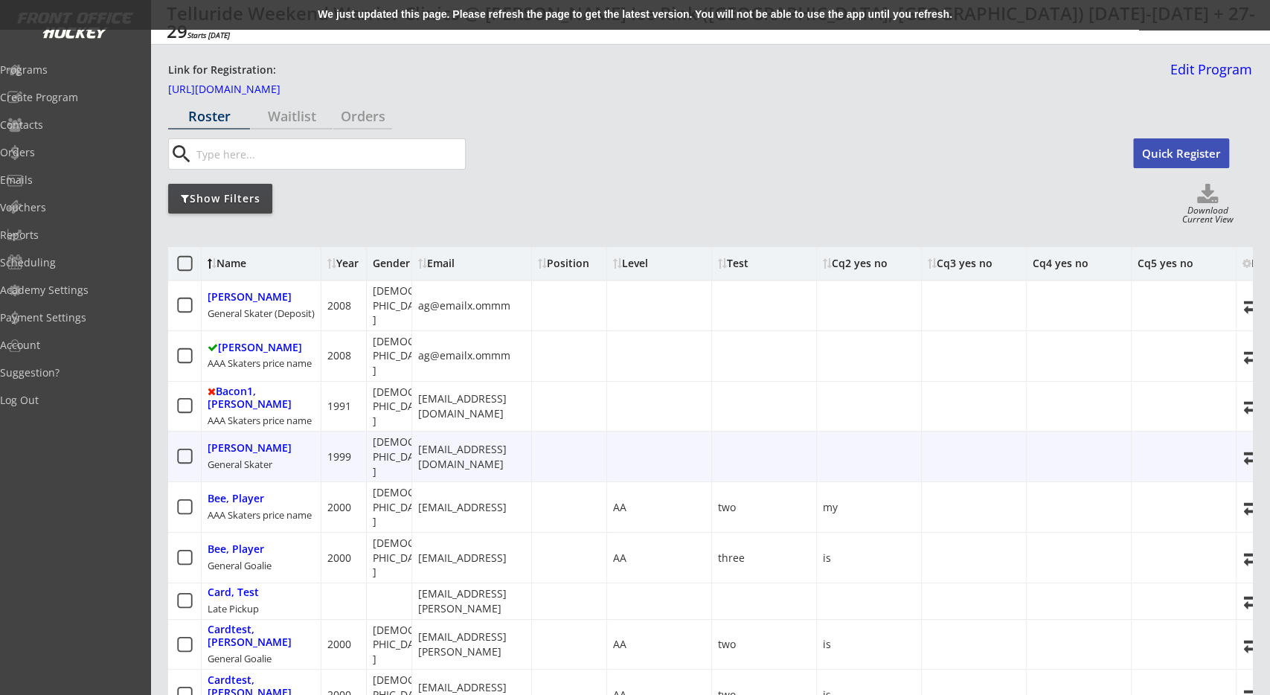
click at [634, 202] on div "Show Filters Download Current View" at bounding box center [710, 205] width 1084 height 42
